Goal: Transaction & Acquisition: Purchase product/service

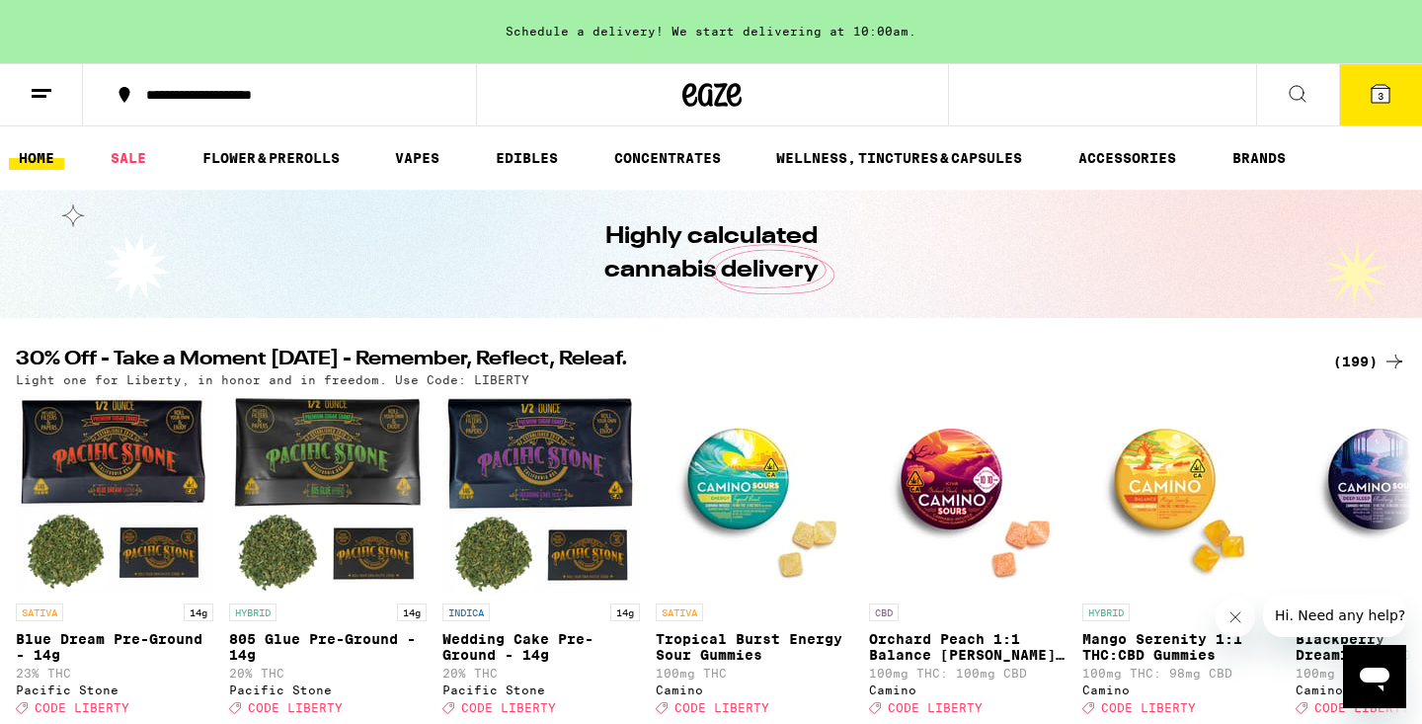
click at [1375, 92] on icon at bounding box center [1380, 94] width 18 height 18
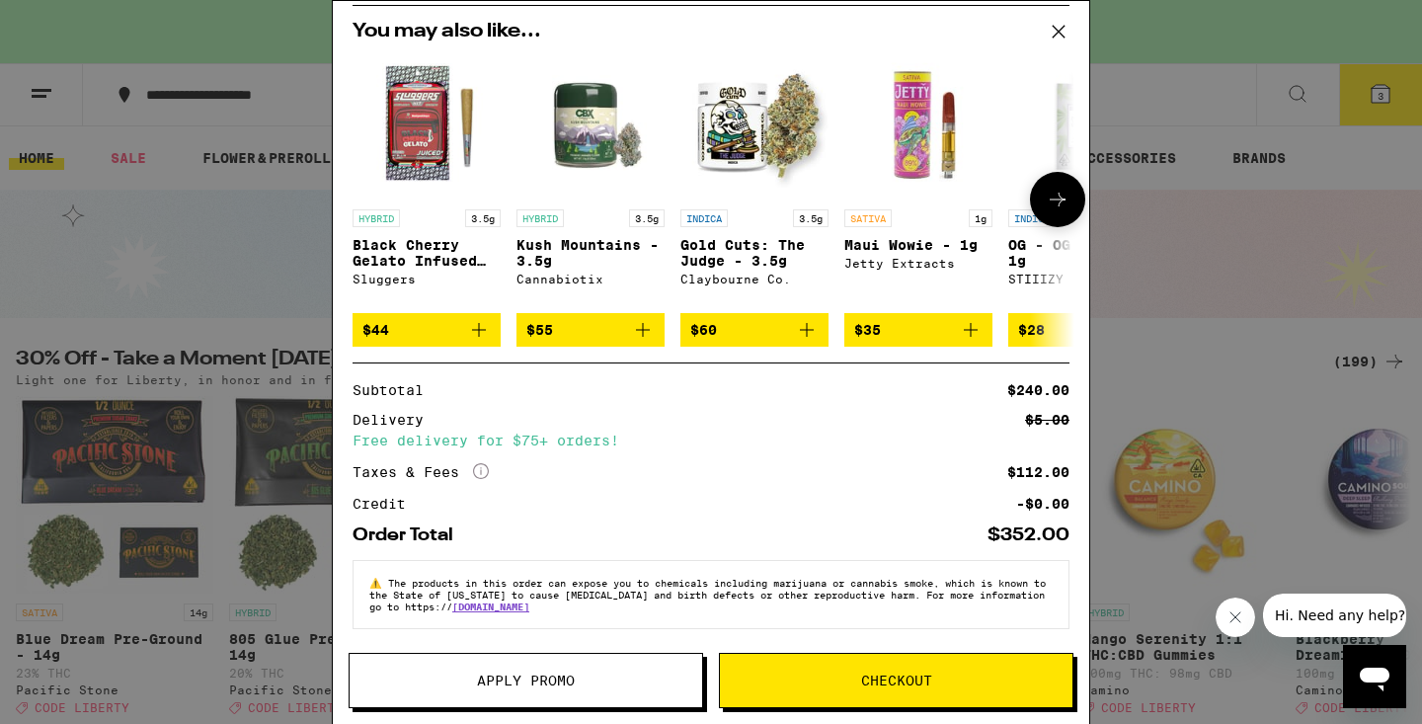
scroll to position [214, 0]
click at [596, 681] on span "Apply Promo" at bounding box center [525, 680] width 352 height 14
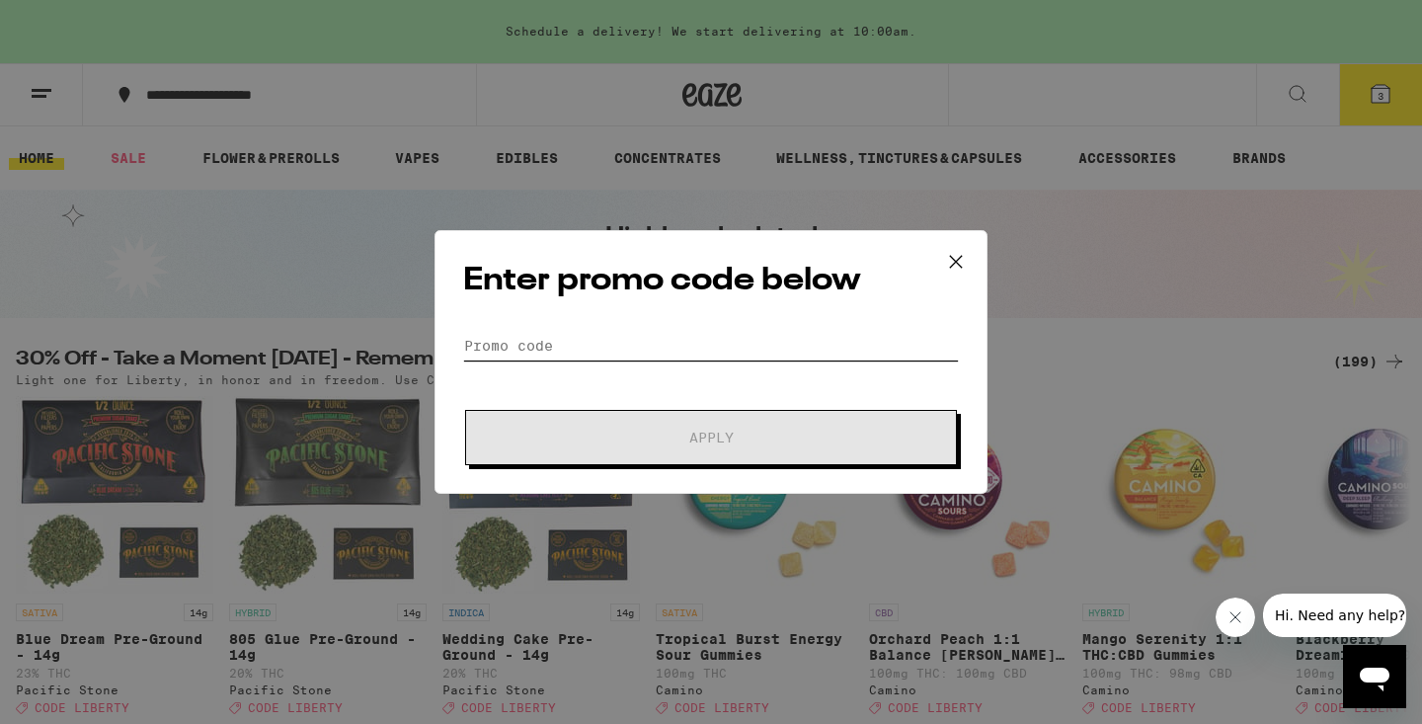
click at [708, 348] on input "Promo Code" at bounding box center [711, 346] width 496 height 30
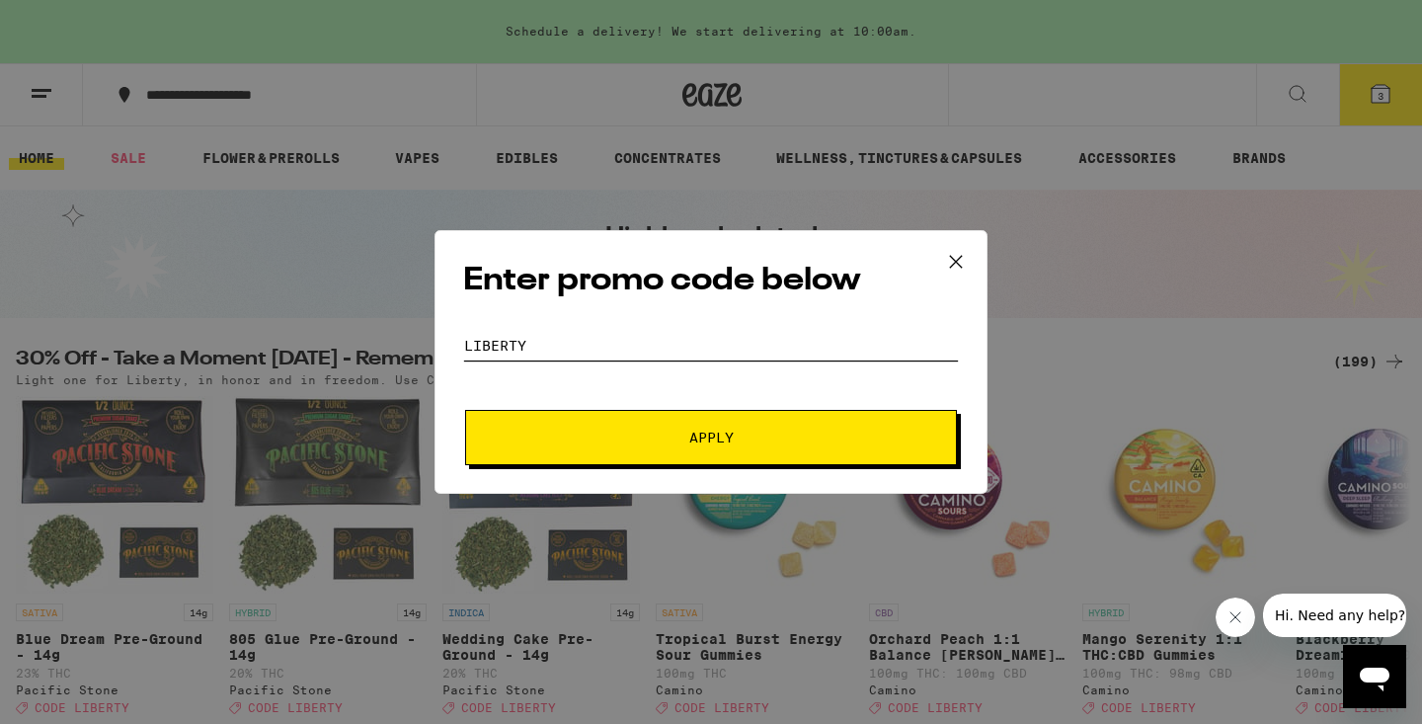
type input "liberty"
click at [711, 437] on button "Apply" at bounding box center [711, 437] width 492 height 55
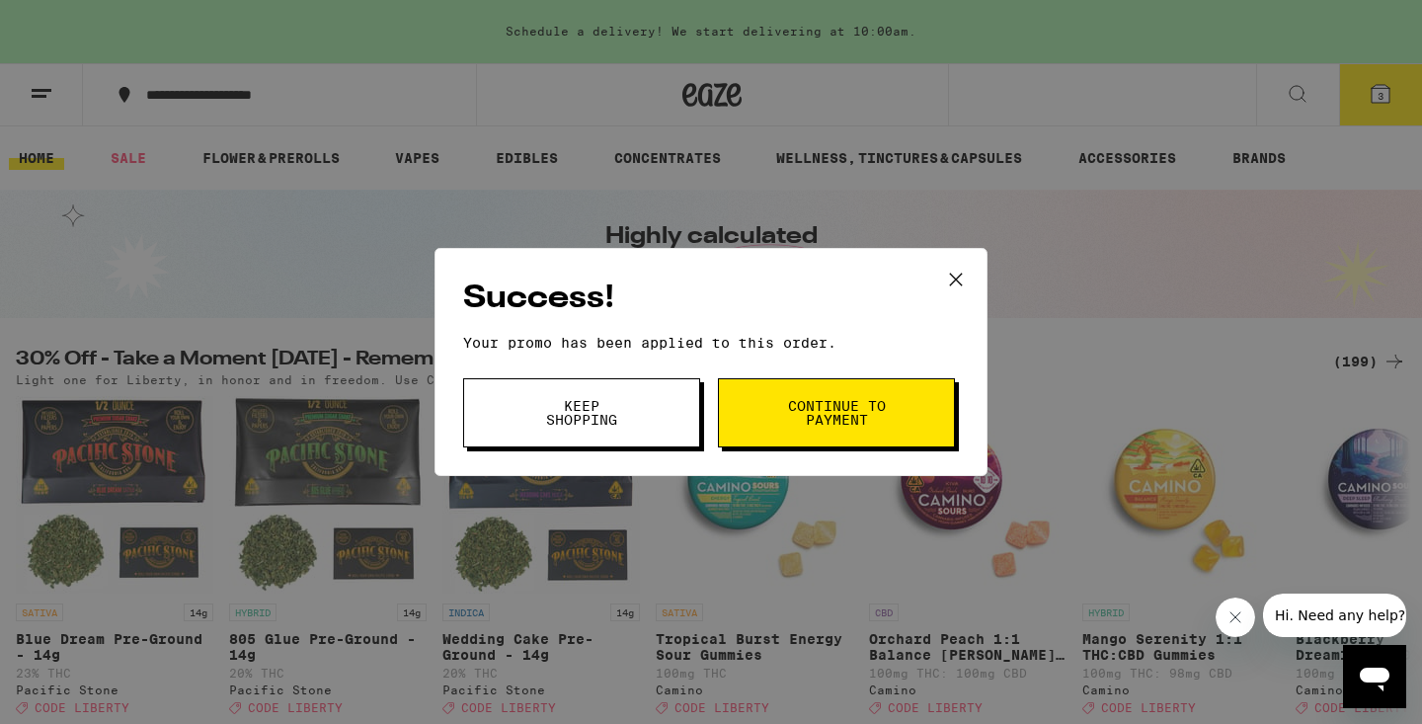
click at [957, 280] on icon at bounding box center [956, 280] width 30 height 30
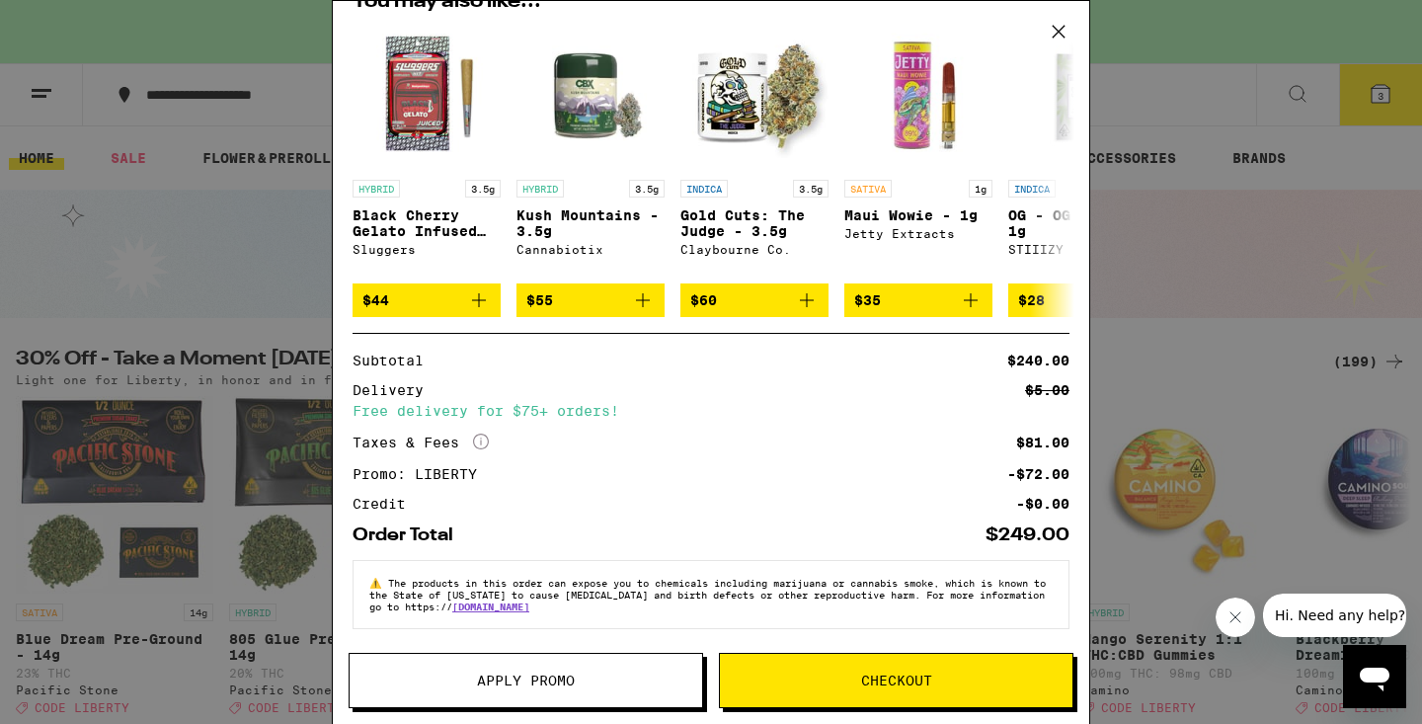
scroll to position [244, 0]
click at [1053, 34] on icon at bounding box center [1058, 32] width 30 height 30
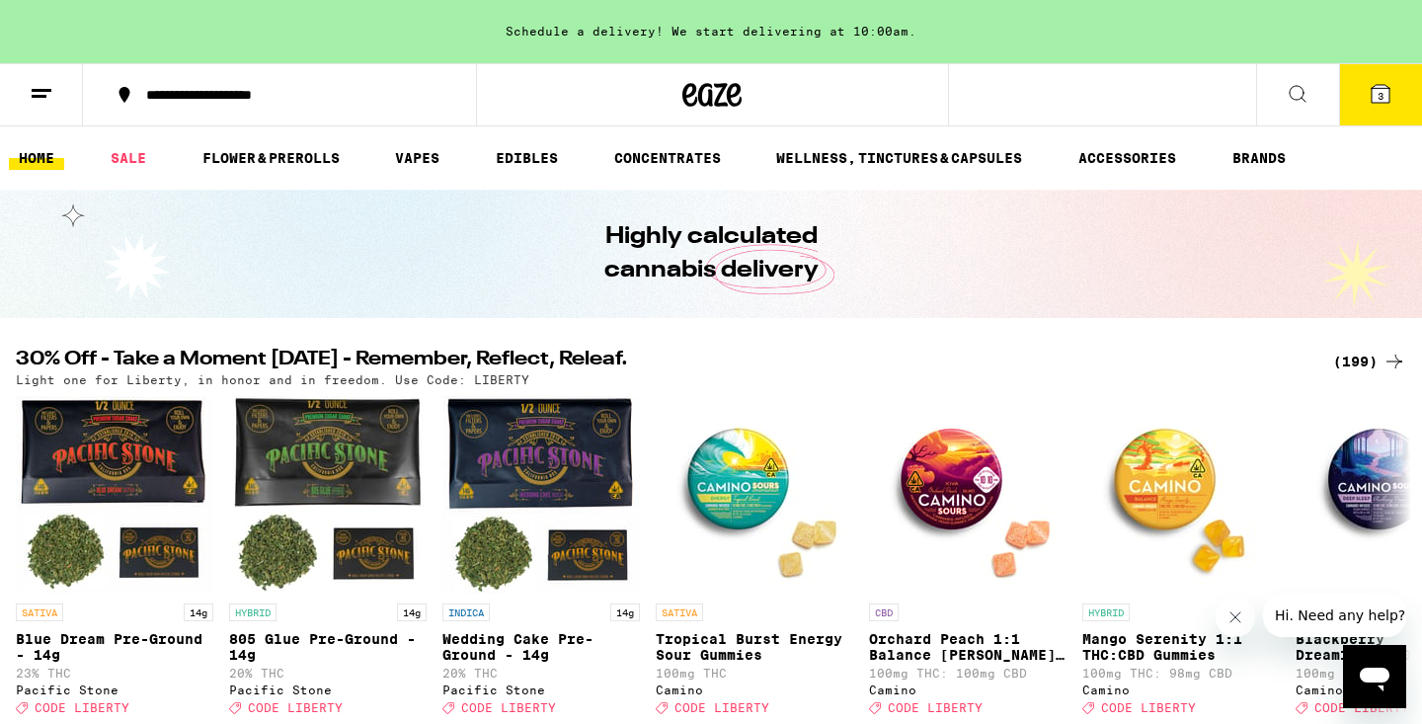
click at [1372, 102] on icon at bounding box center [1380, 94] width 18 height 18
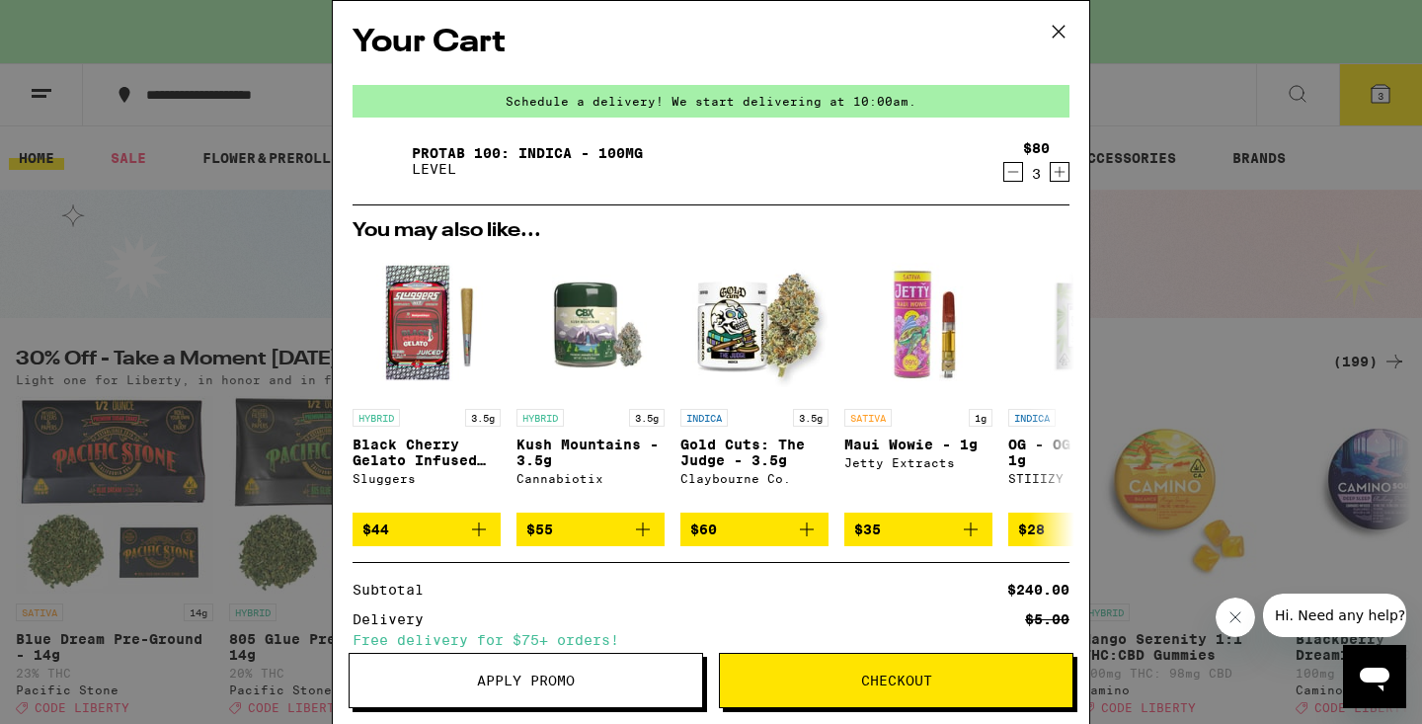
click at [1014, 168] on icon "Decrement" at bounding box center [1013, 172] width 18 height 24
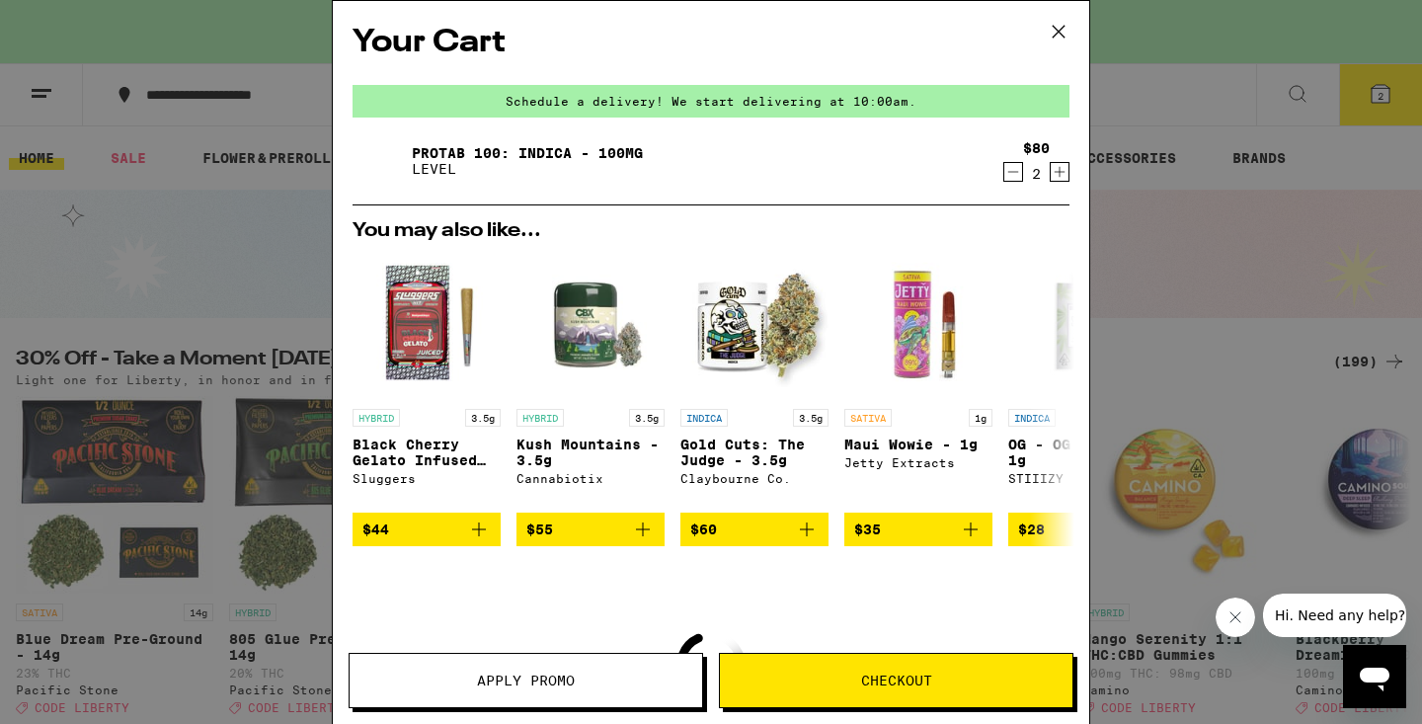
click at [1014, 168] on icon "Decrement" at bounding box center [1013, 172] width 18 height 24
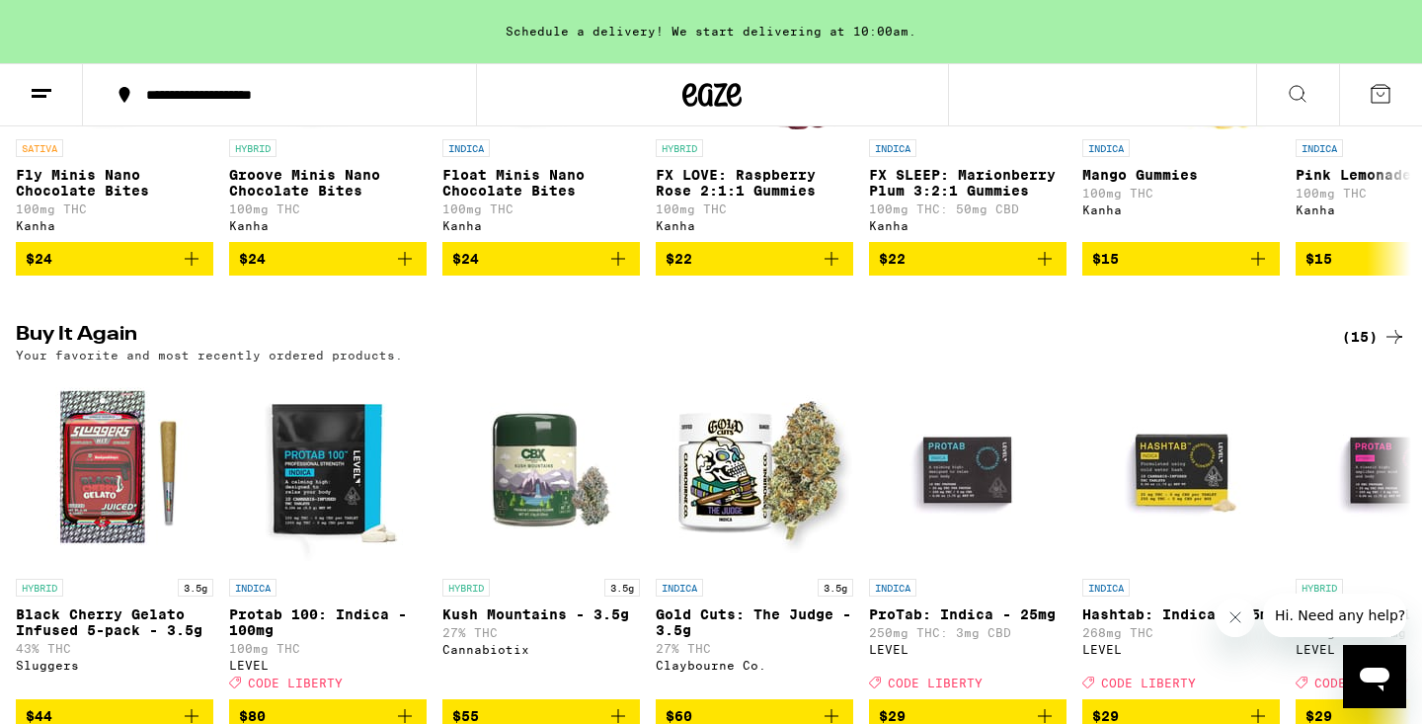
scroll to position [1443, 0]
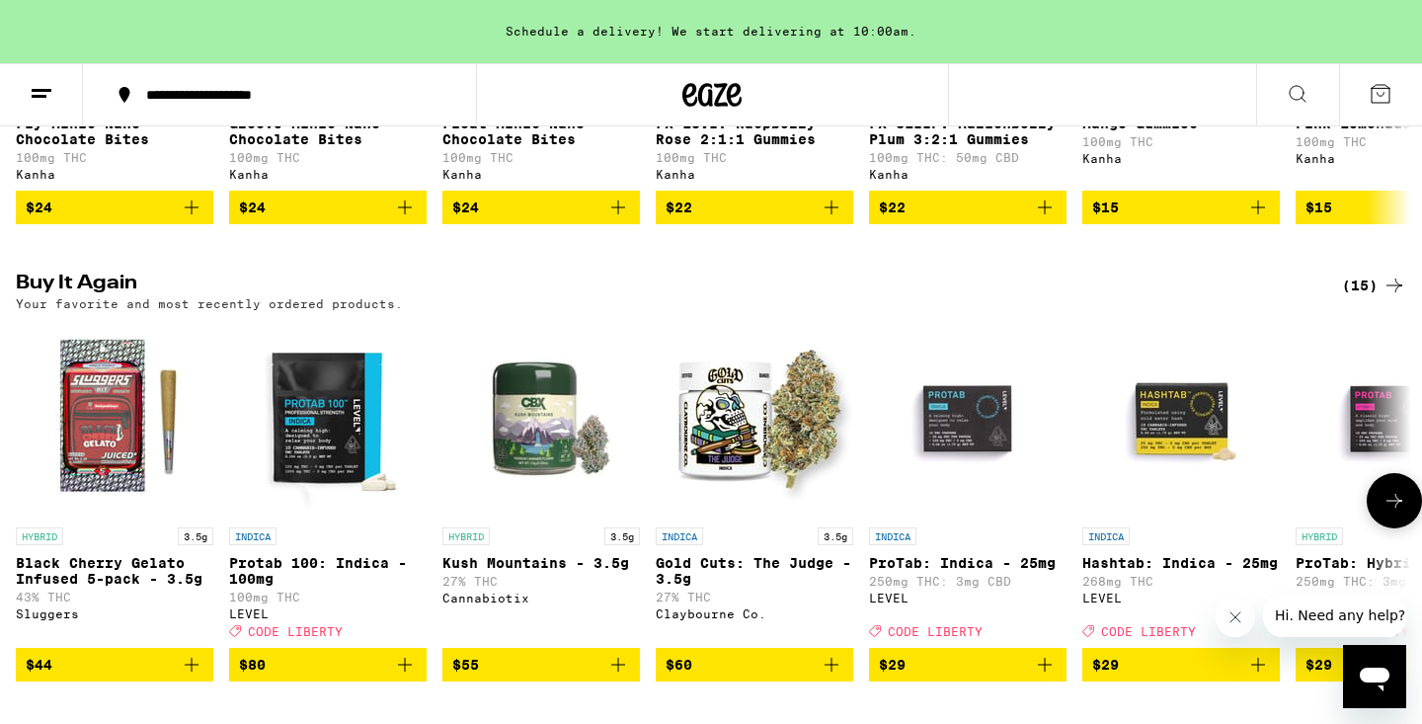
click at [314, 457] on img "Open page for Protab 100: Indica - 100mg from LEVEL" at bounding box center [327, 418] width 197 height 197
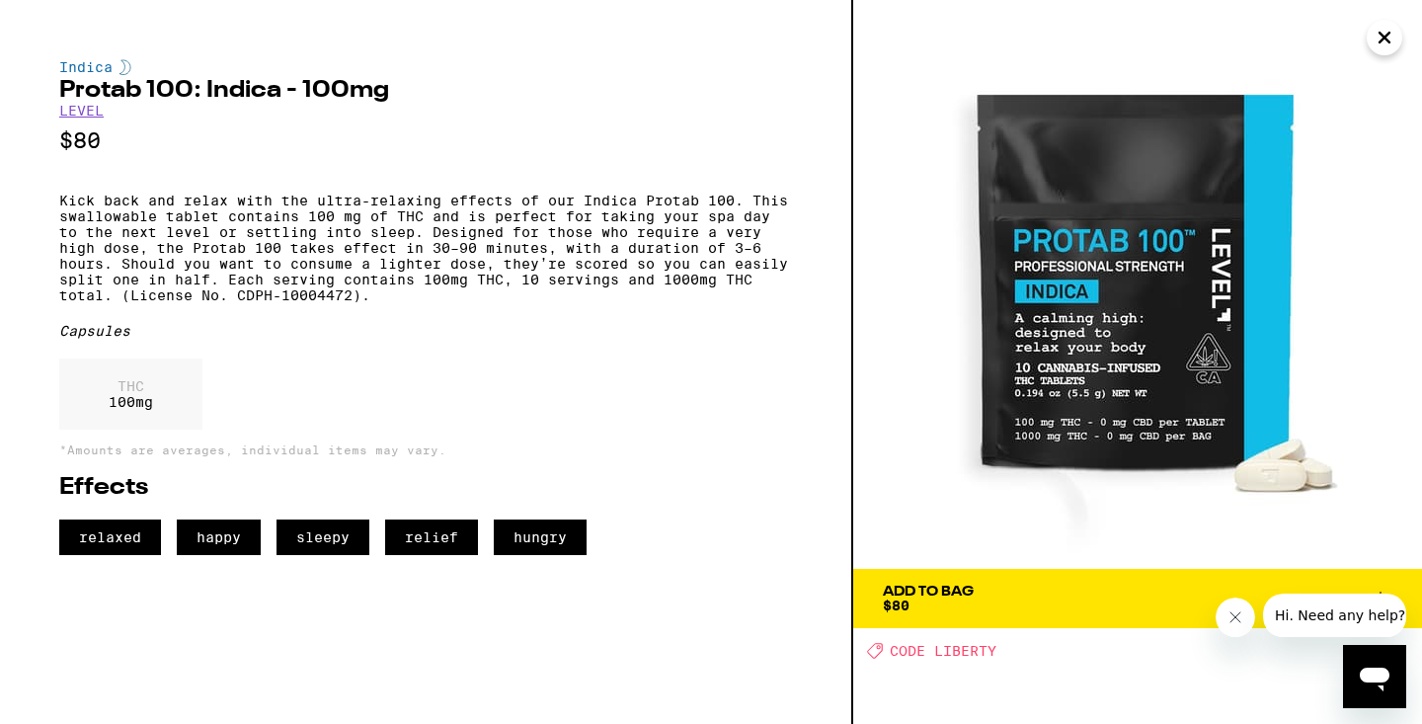
click at [1024, 600] on span "Add To Bag $80" at bounding box center [1137, 598] width 509 height 28
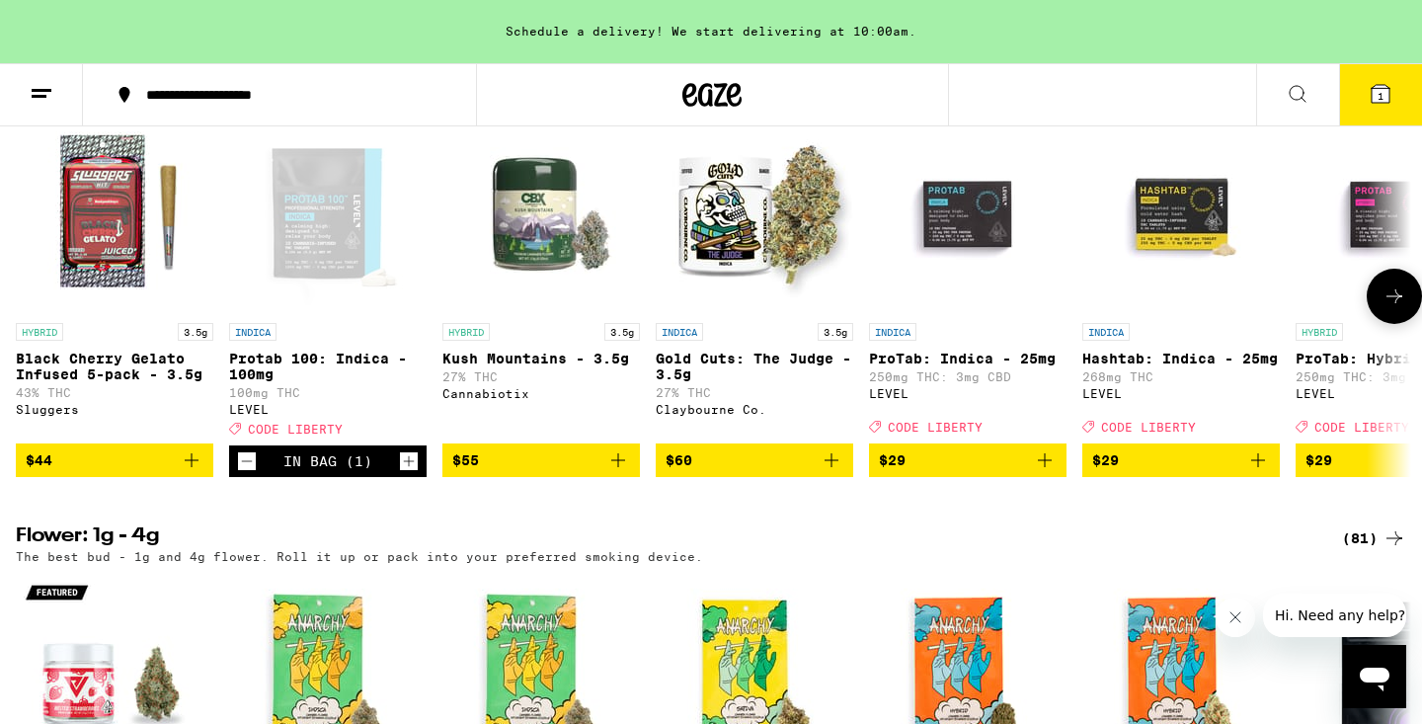
scroll to position [1658, 0]
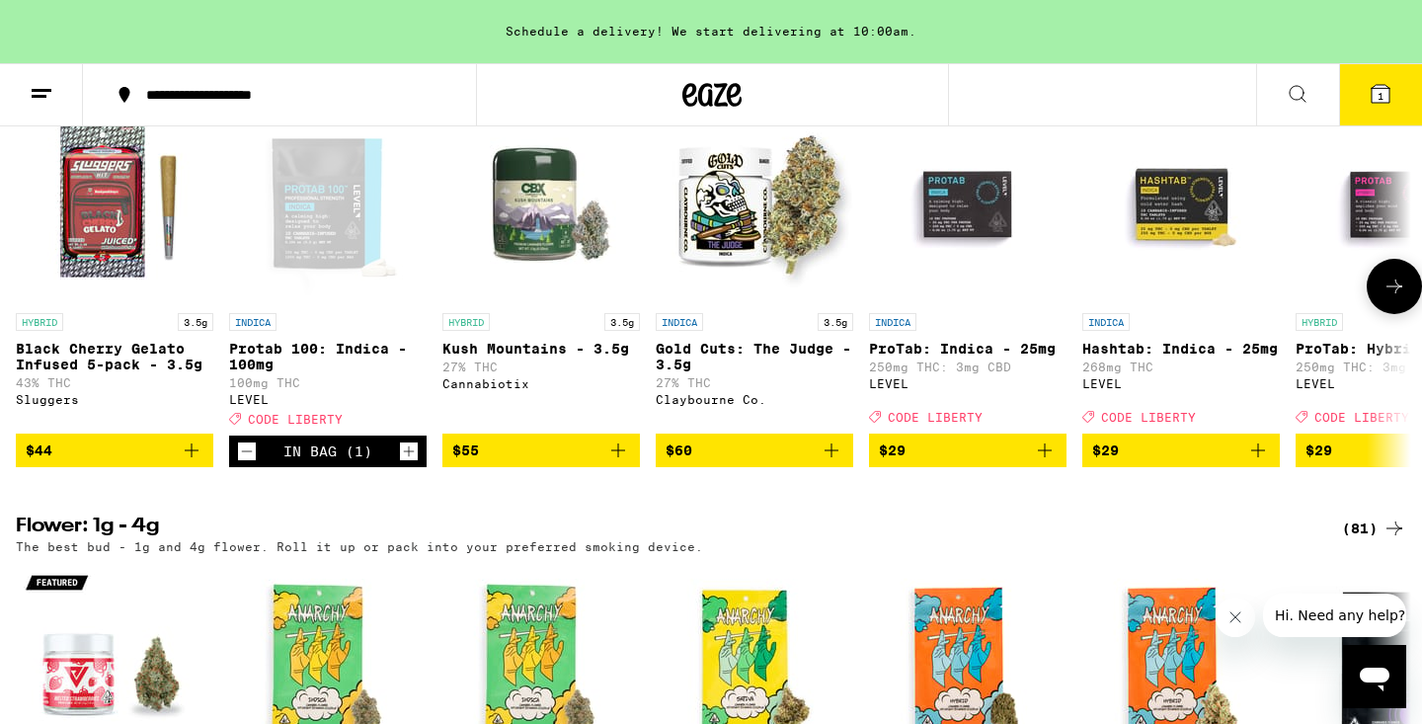
click at [405, 463] on icon "Increment" at bounding box center [409, 451] width 18 height 24
click at [1377, 85] on icon at bounding box center [1380, 94] width 18 height 18
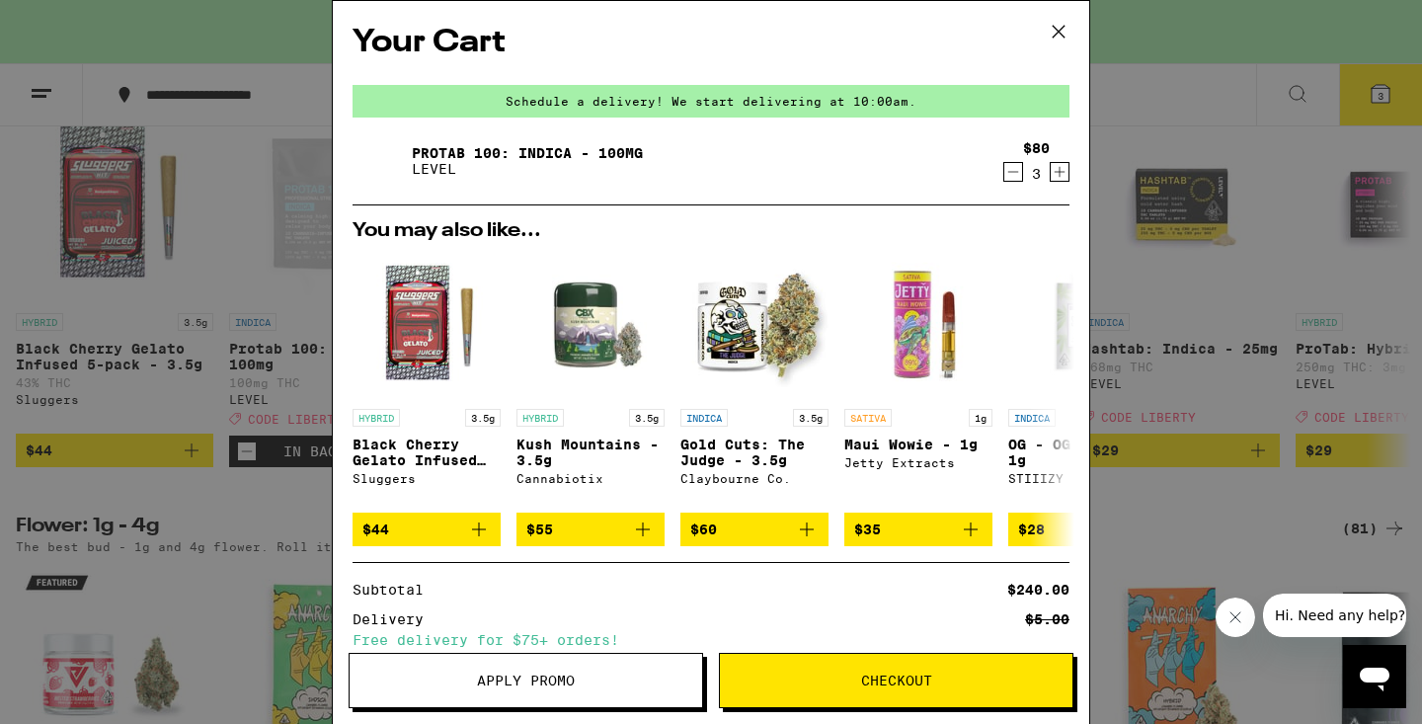
click at [444, 160] on link "Protab 100: Indica - 100mg" at bounding box center [527, 153] width 231 height 16
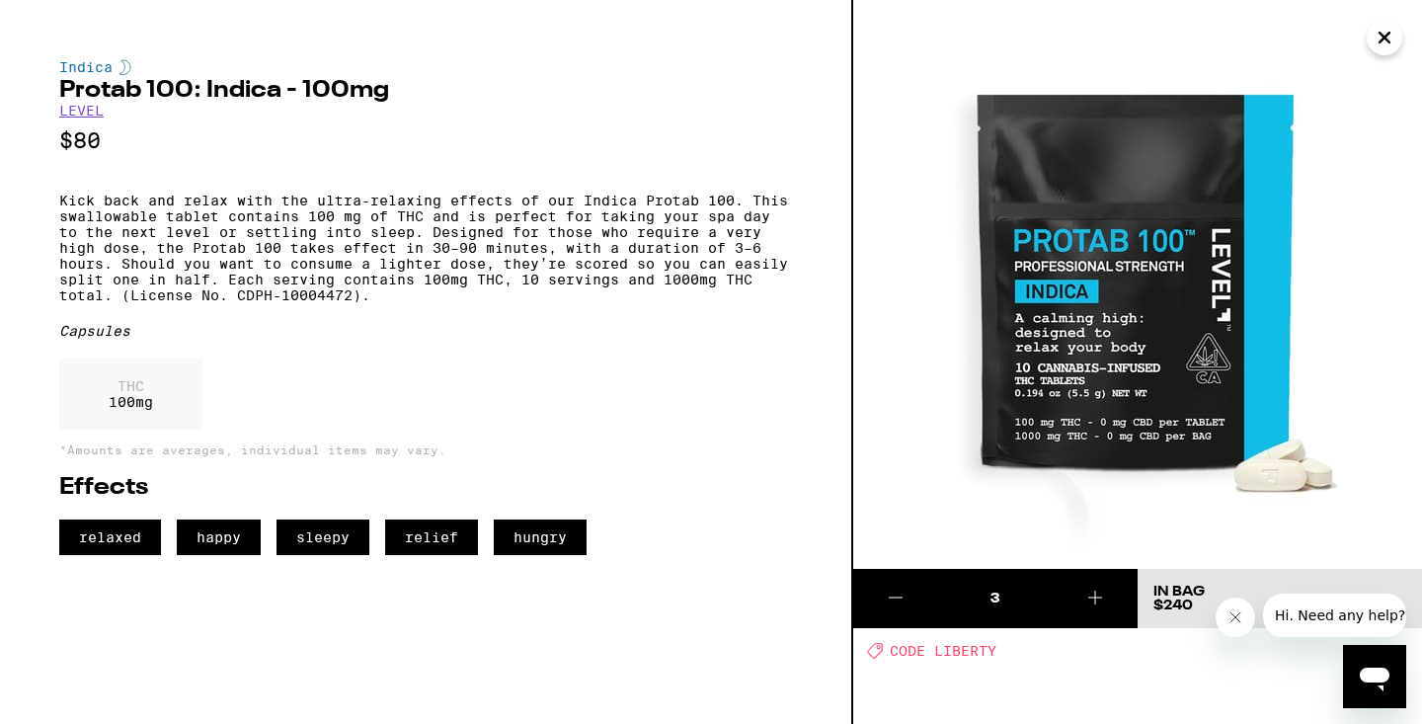
click at [1393, 37] on icon "Close" at bounding box center [1384, 38] width 24 height 30
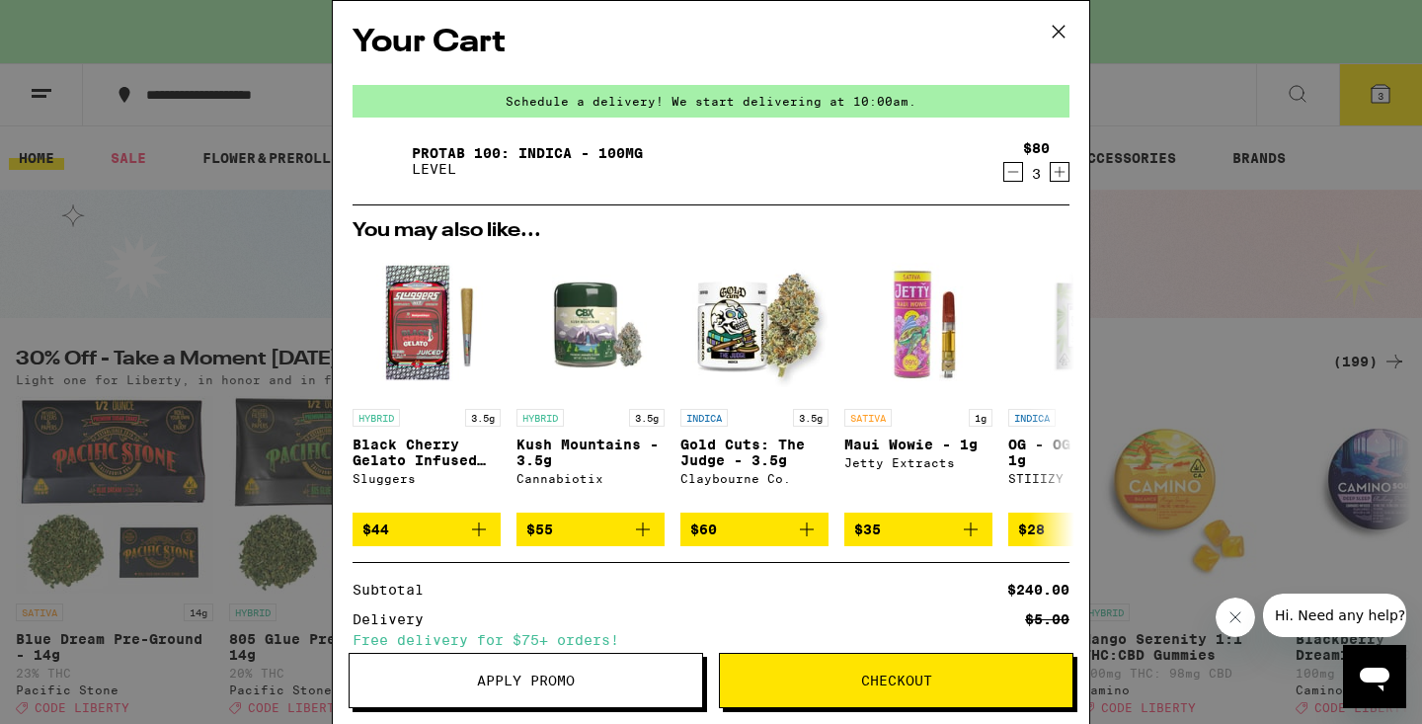
click at [539, 156] on link "Protab 100: Indica - 100mg" at bounding box center [527, 153] width 231 height 16
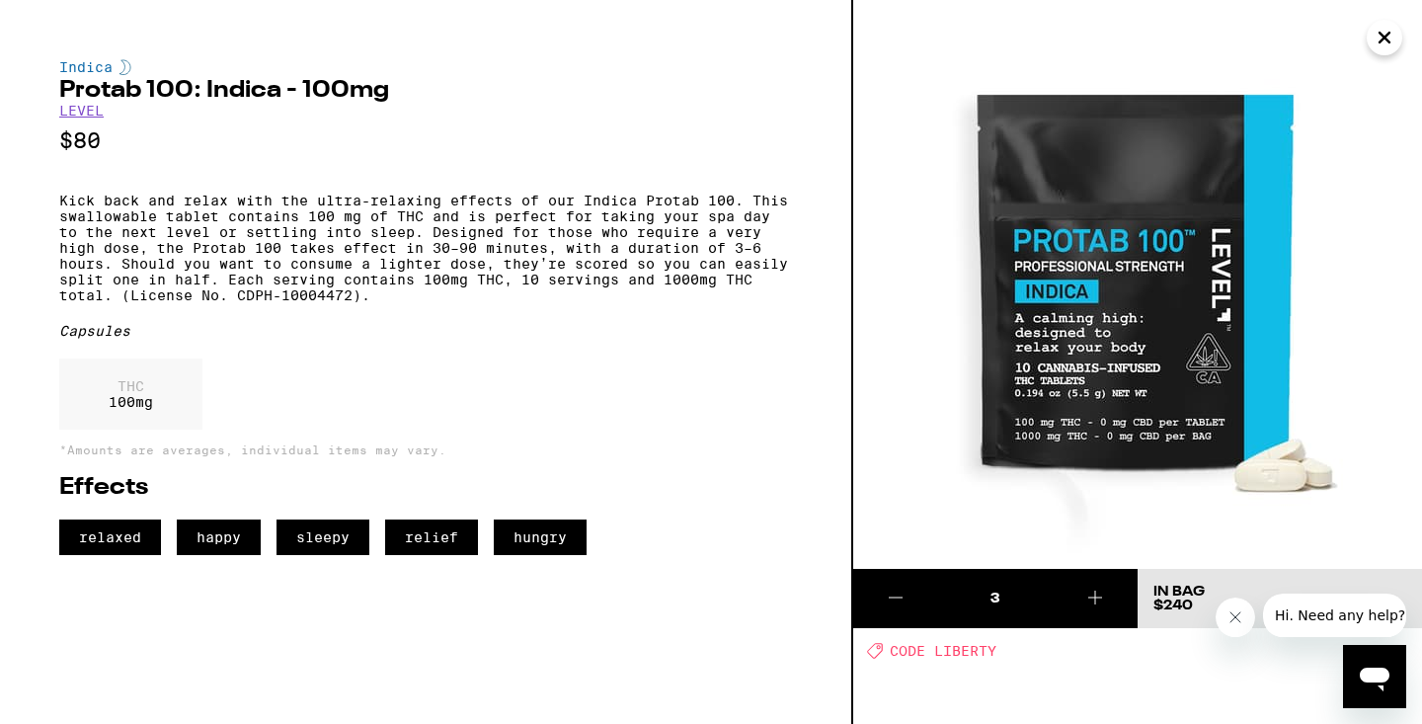
click at [1382, 28] on icon "Close" at bounding box center [1384, 38] width 24 height 30
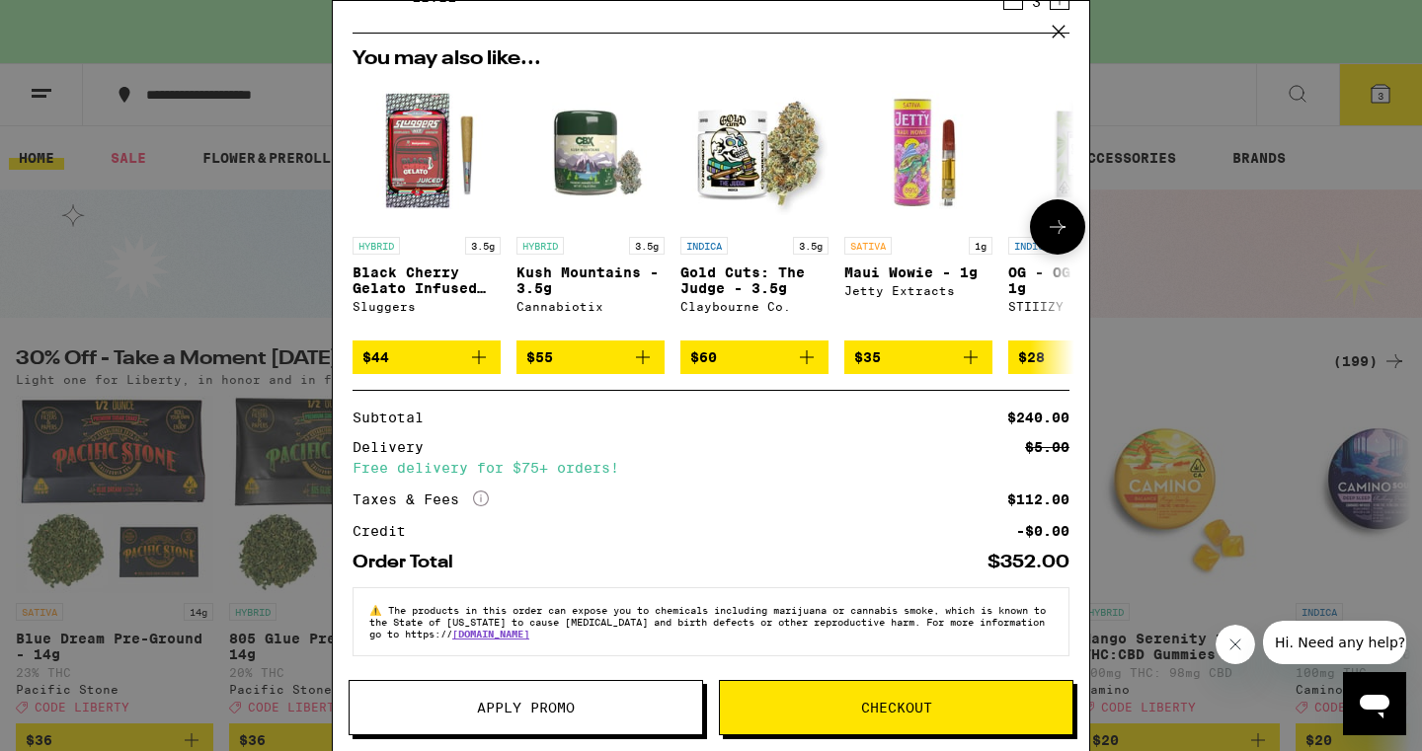
scroll to position [187, 0]
click at [480, 698] on button "Apply Promo" at bounding box center [525, 707] width 354 height 55
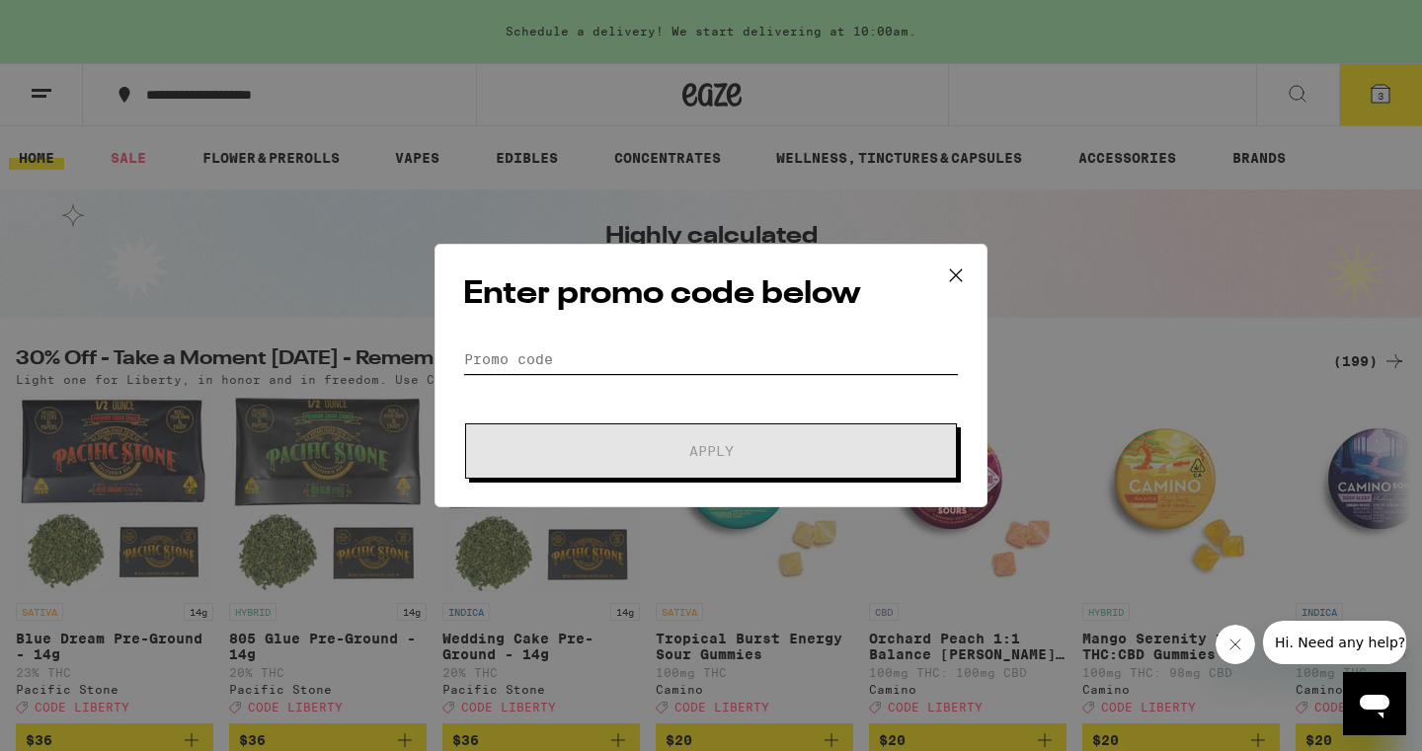
click at [613, 353] on input "Promo Code" at bounding box center [711, 360] width 496 height 30
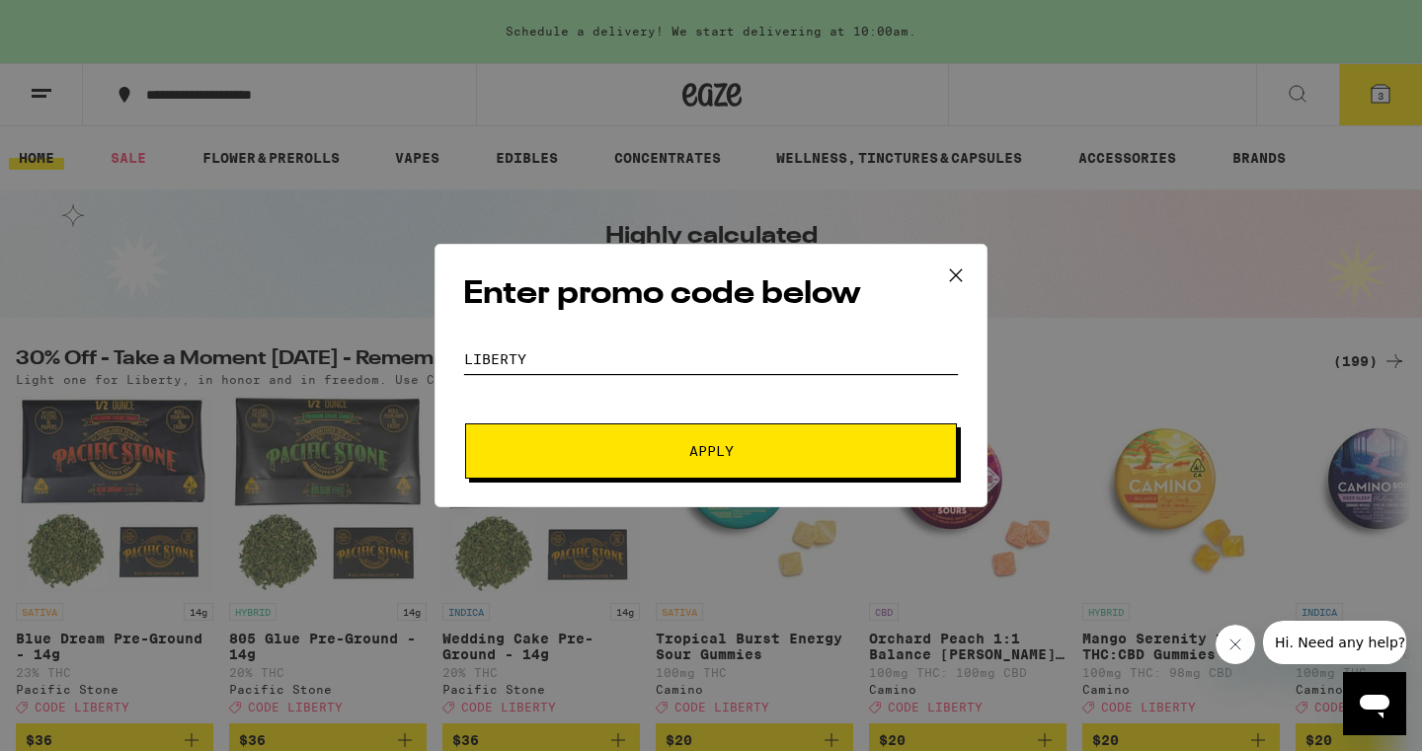
type input "liberty"
click at [609, 439] on button "Apply" at bounding box center [711, 451] width 492 height 55
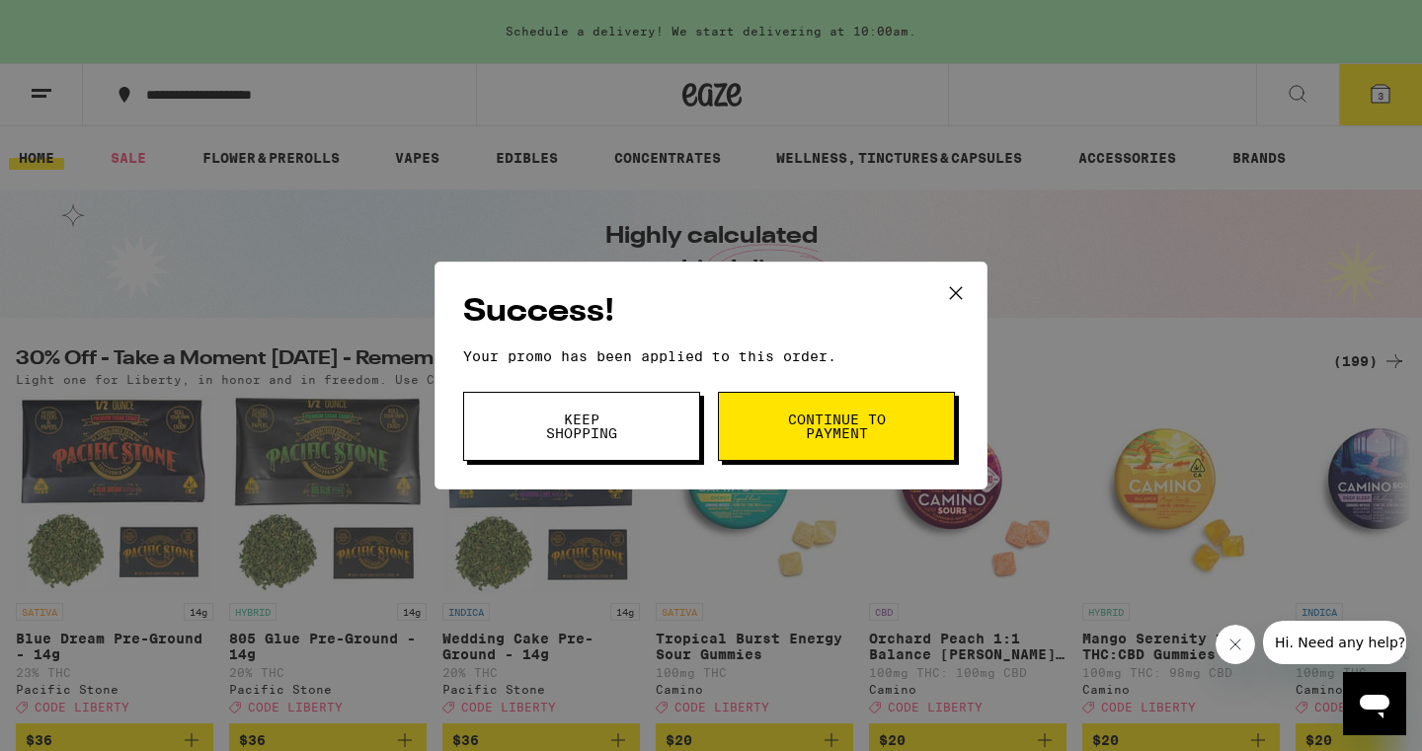
click at [963, 292] on icon at bounding box center [956, 293] width 30 height 30
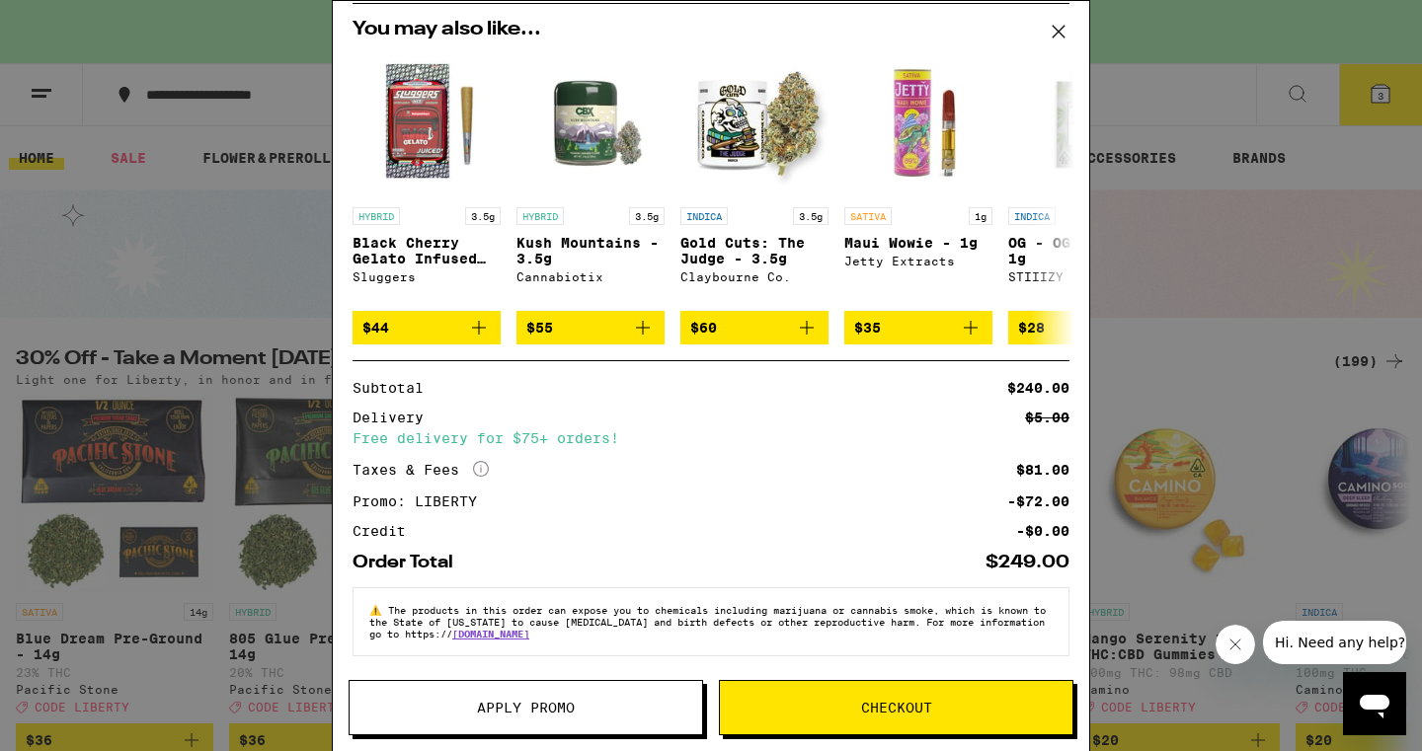
scroll to position [216, 0]
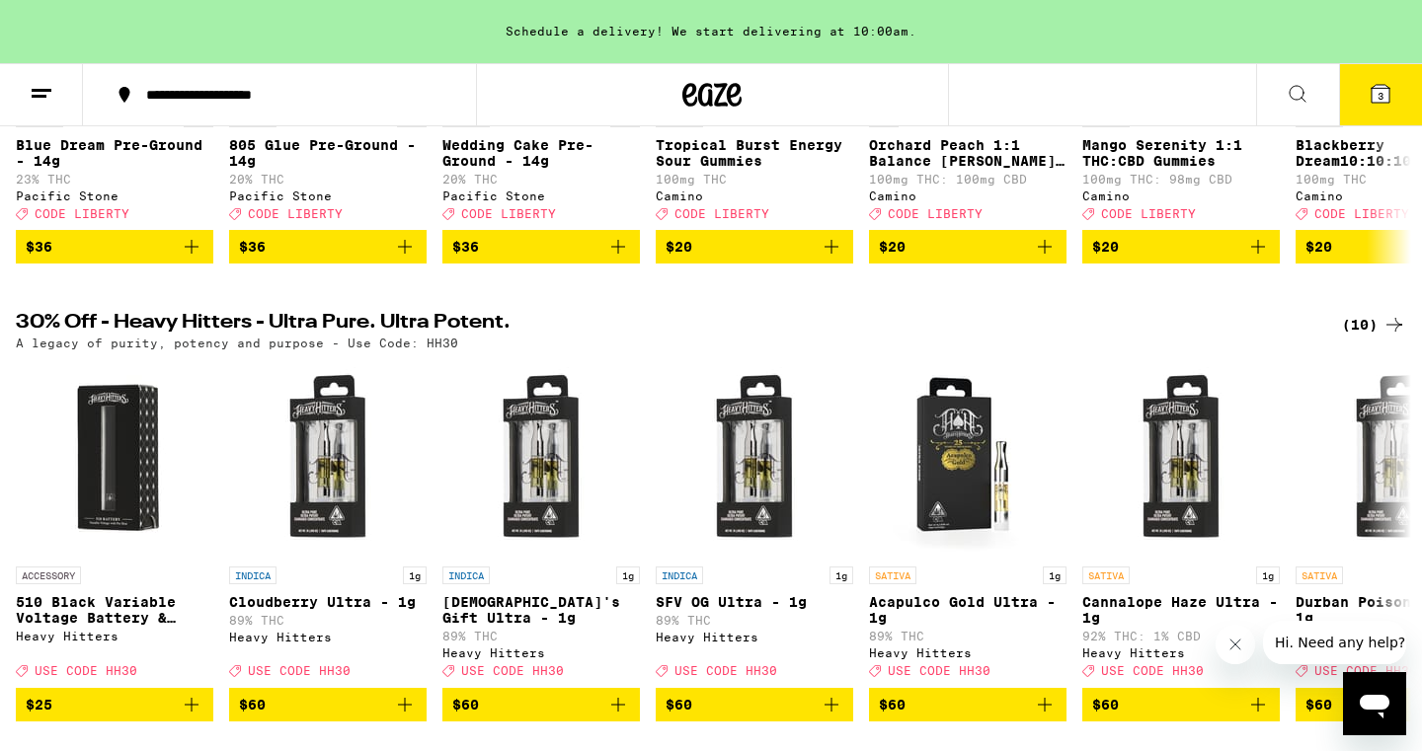
scroll to position [518, 0]
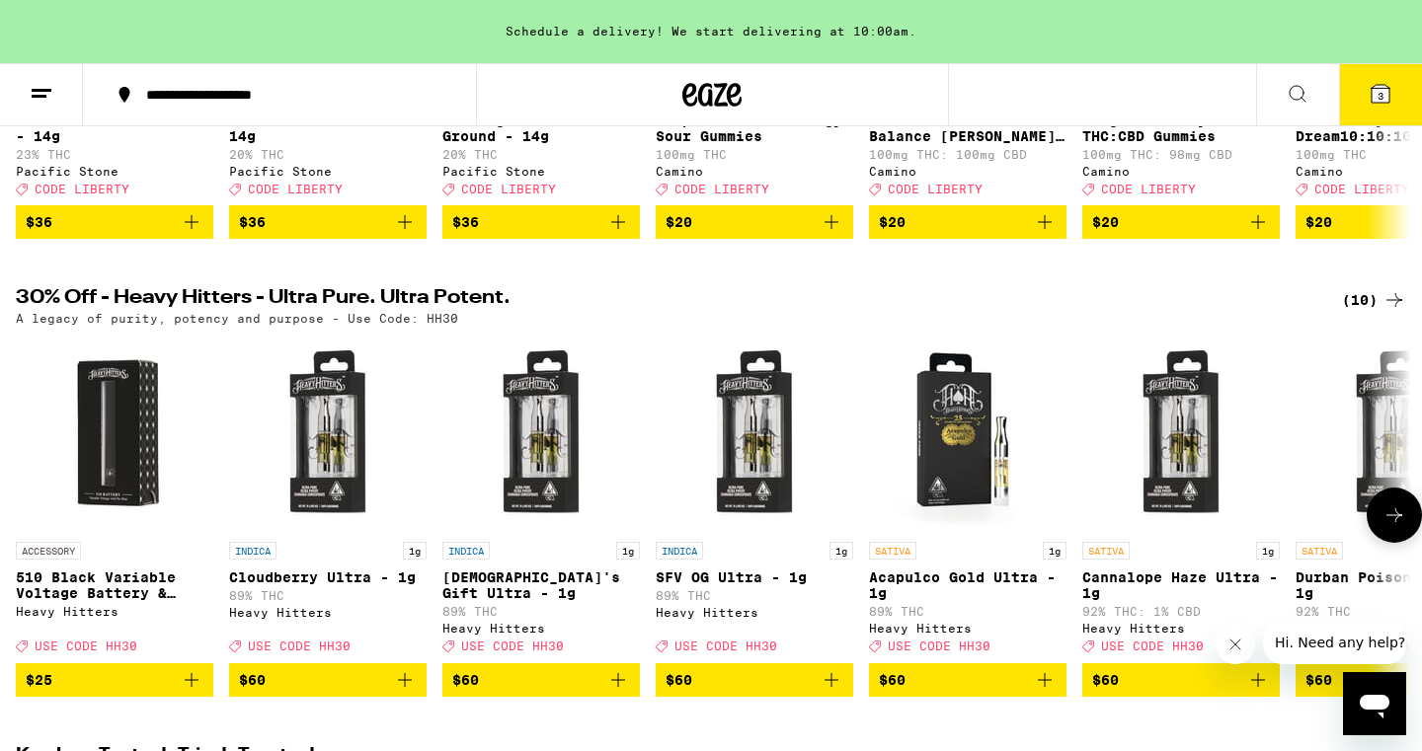
click at [1402, 527] on icon at bounding box center [1394, 515] width 24 height 24
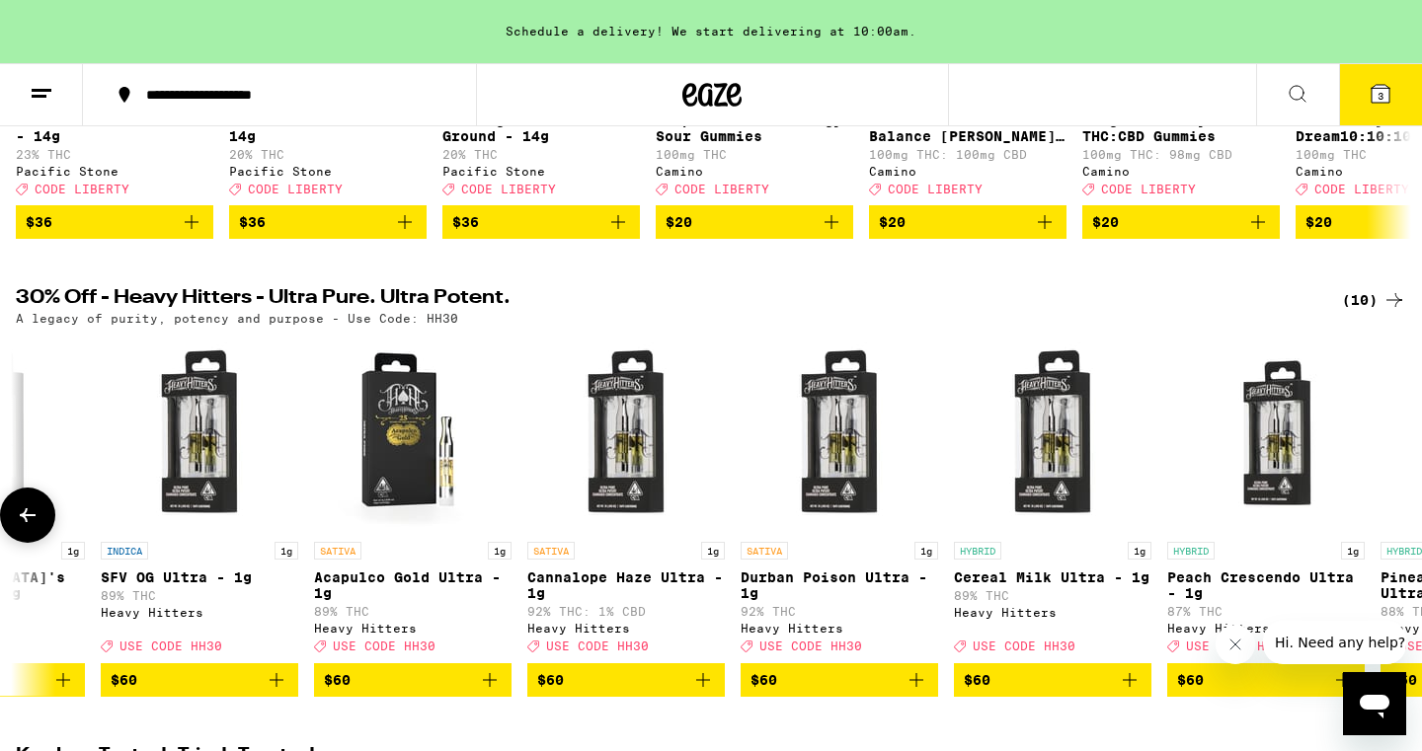
scroll to position [0, 742]
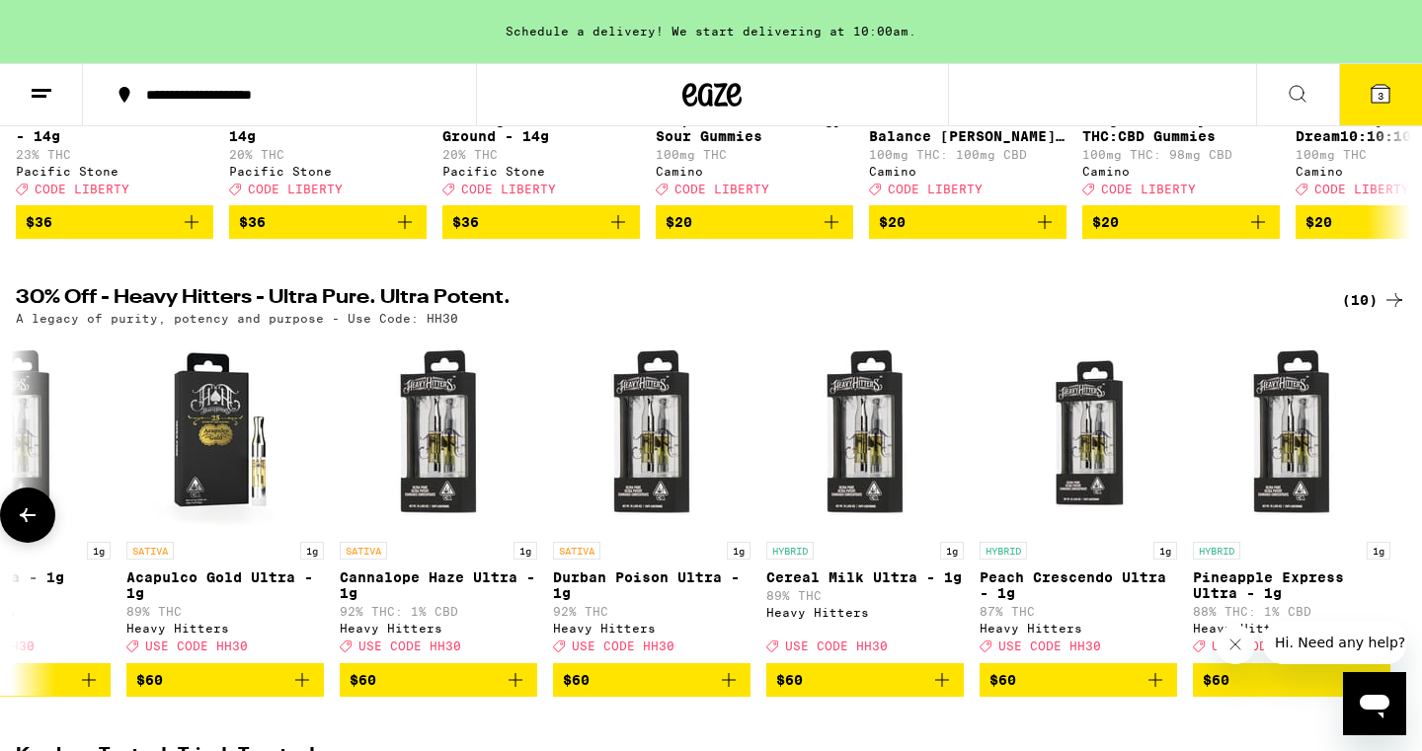
click at [36, 527] on icon at bounding box center [28, 515] width 24 height 24
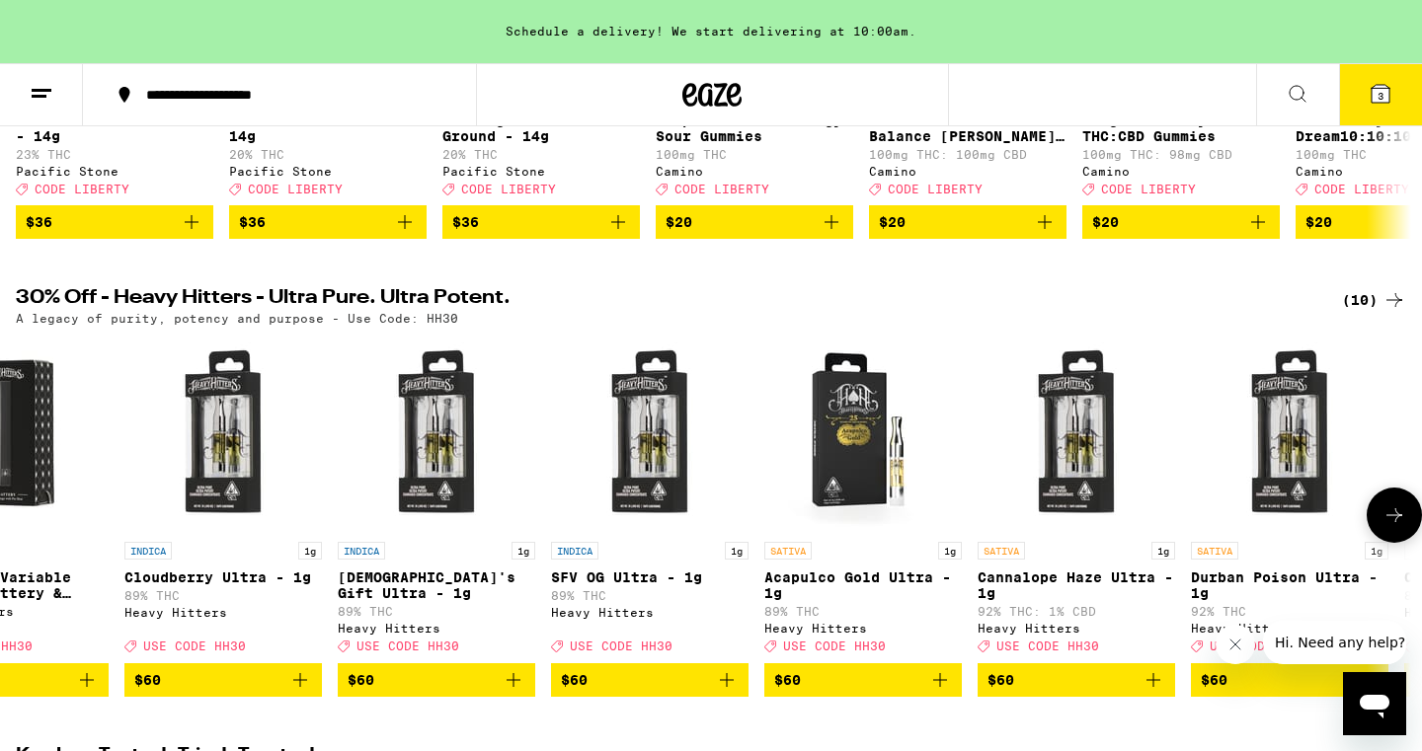
scroll to position [0, 0]
